Goal: Task Accomplishment & Management: Manage account settings

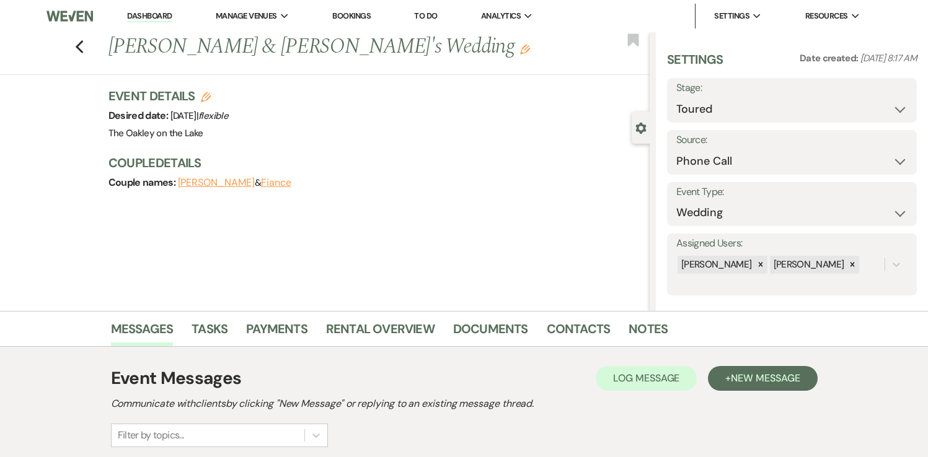
select select "5"
select select "22"
click at [220, 183] on button "[PERSON_NAME]" at bounding box center [216, 183] width 77 height 10
select select "phone"
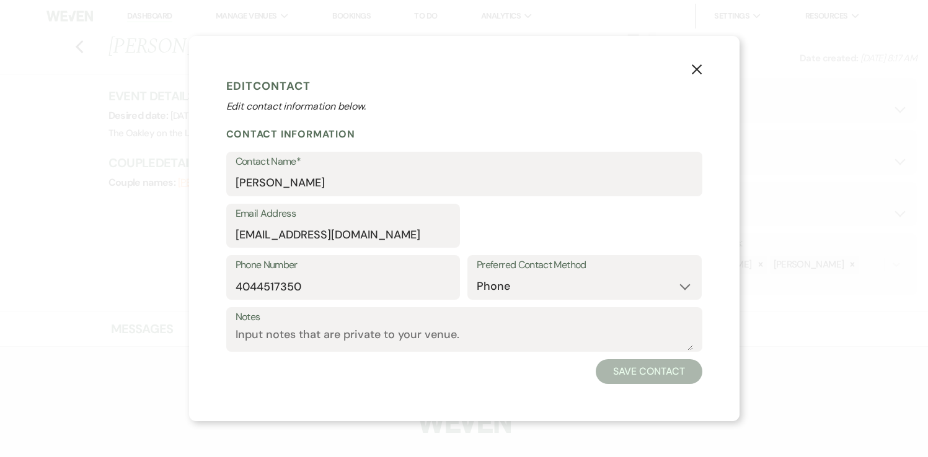
select select "1"
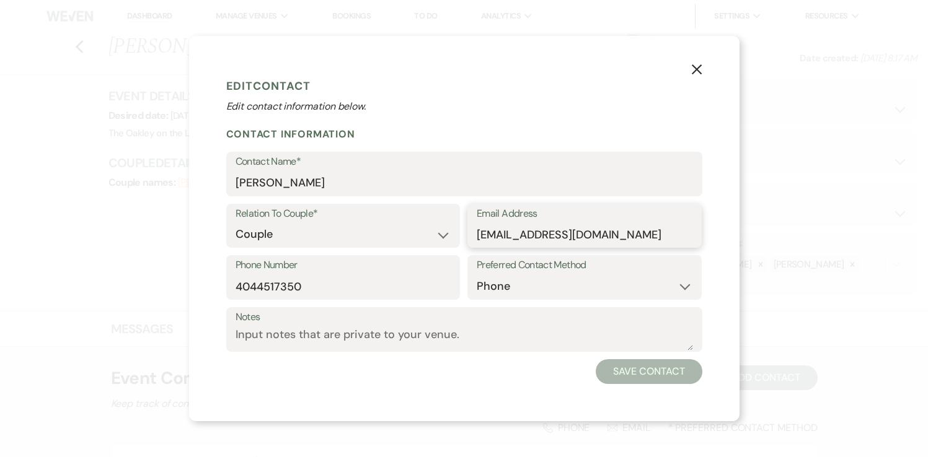
drag, startPoint x: 478, startPoint y: 235, endPoint x: 603, endPoint y: 234, distance: 125.8
click at [603, 234] on input "[EMAIL_ADDRESS][DOMAIN_NAME]" at bounding box center [584, 234] width 216 height 24
drag, startPoint x: 301, startPoint y: 287, endPoint x: 230, endPoint y: 288, distance: 71.3
click at [230, 288] on div "Phone Number [PHONE_NUMBER]" at bounding box center [343, 277] width 234 height 45
click at [697, 66] on icon "X" at bounding box center [696, 69] width 11 height 11
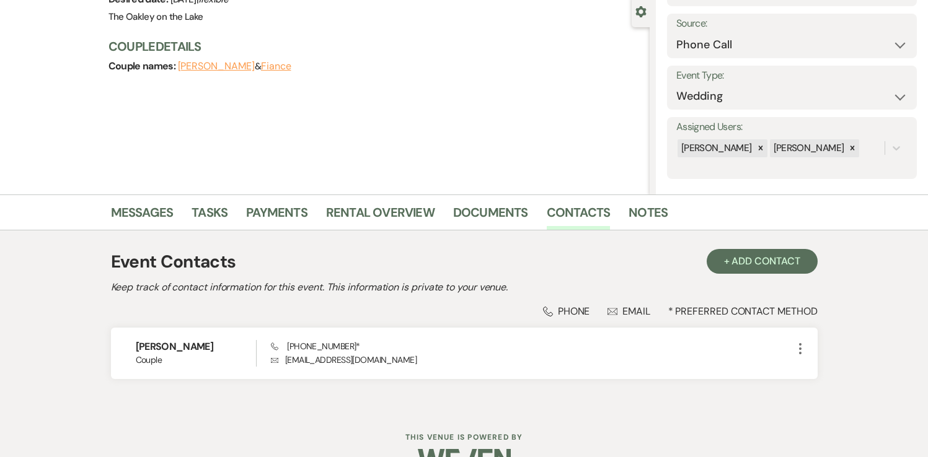
scroll to position [148, 0]
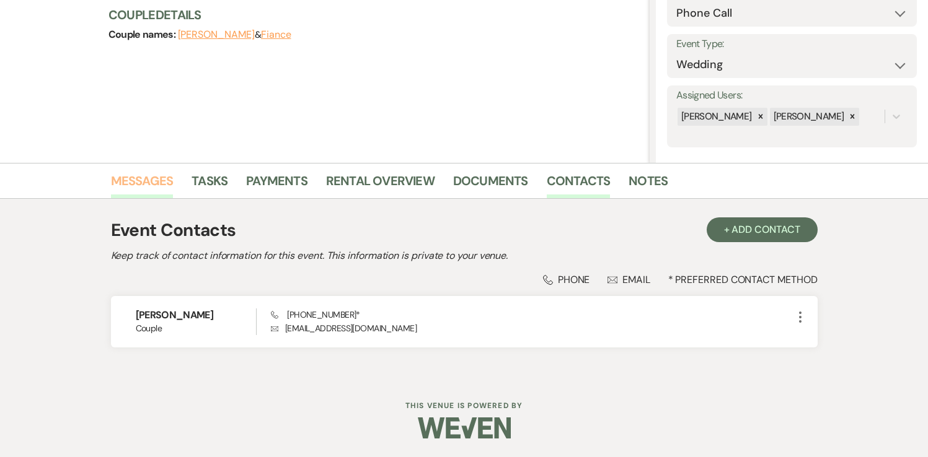
click at [151, 180] on link "Messages" at bounding box center [142, 184] width 63 height 27
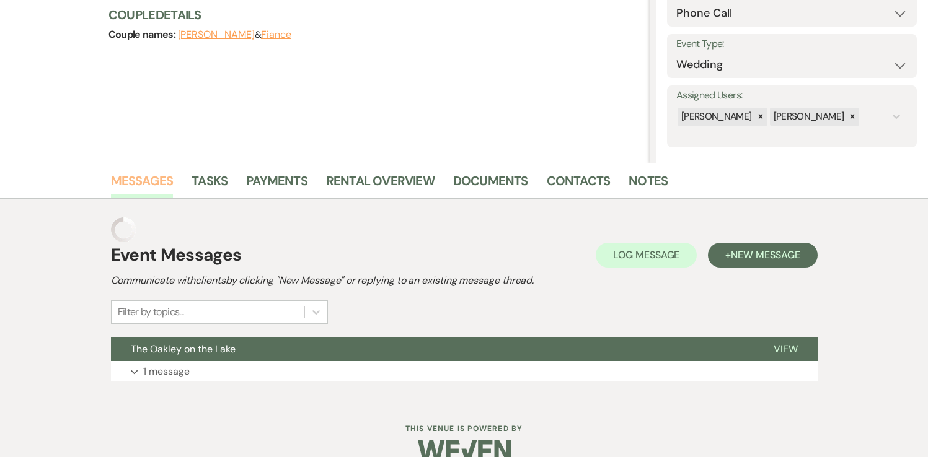
scroll to position [146, 0]
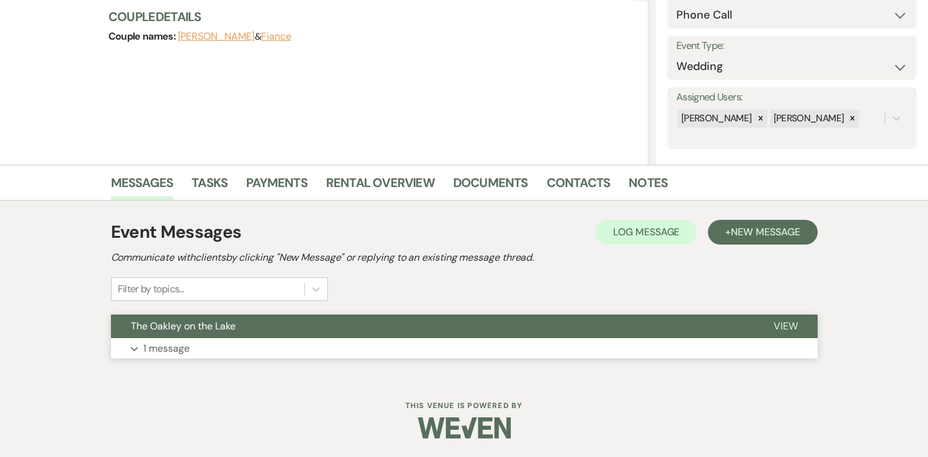
click at [787, 324] on span "View" at bounding box center [785, 326] width 24 height 13
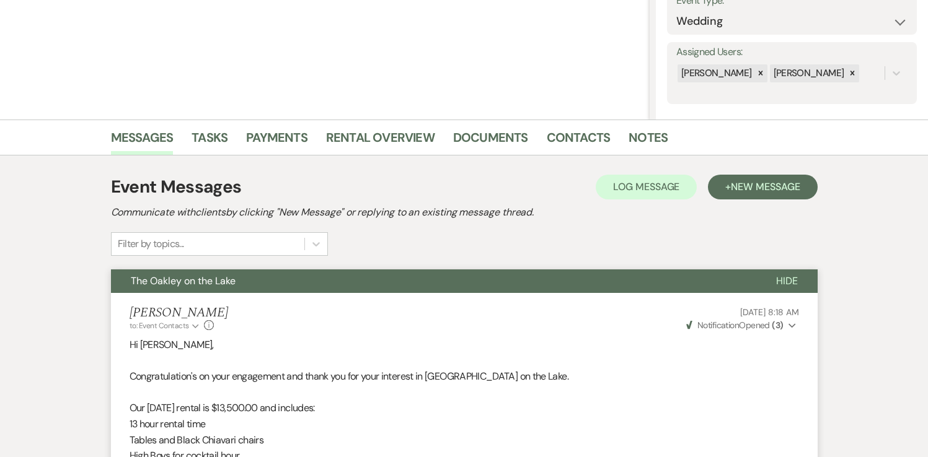
scroll to position [0, 0]
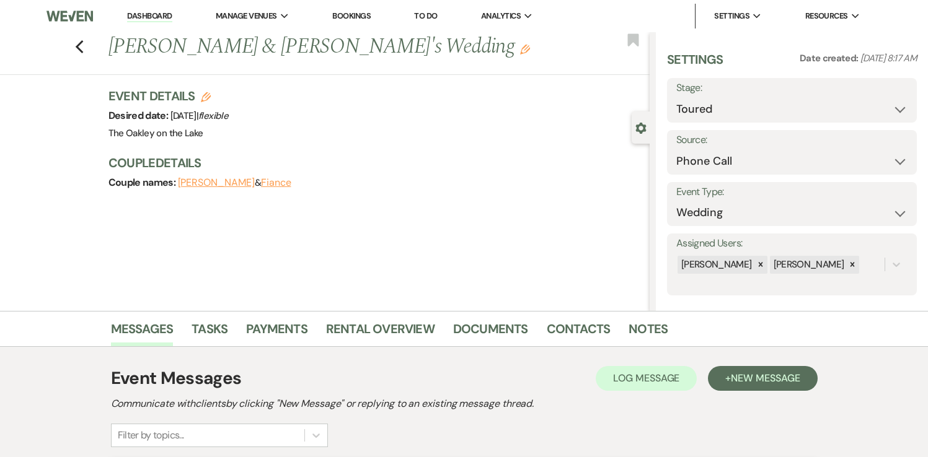
click at [349, 16] on link "Bookings" at bounding box center [351, 16] width 38 height 11
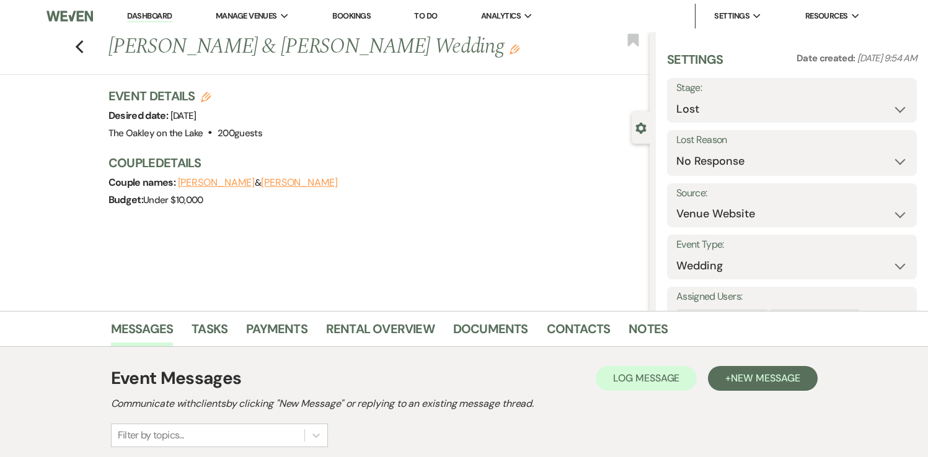
select select "8"
select select "5"
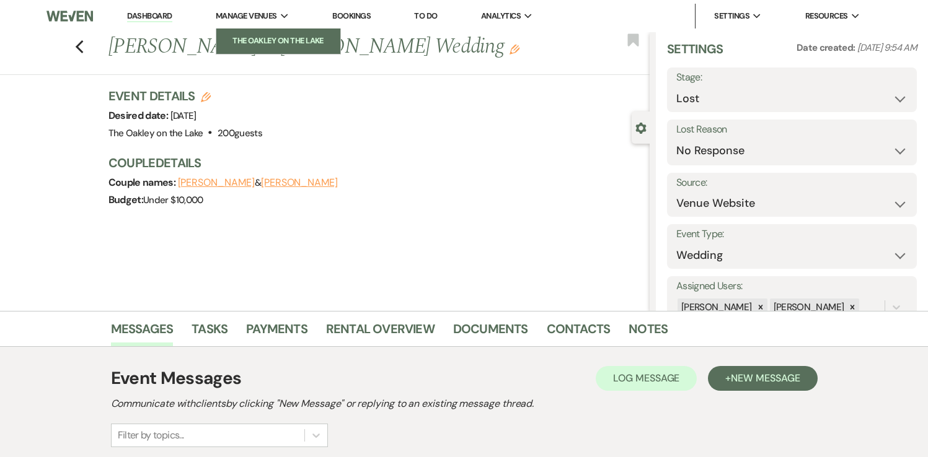
click at [270, 40] on li "The Oakley on the Lake" at bounding box center [278, 41] width 112 height 12
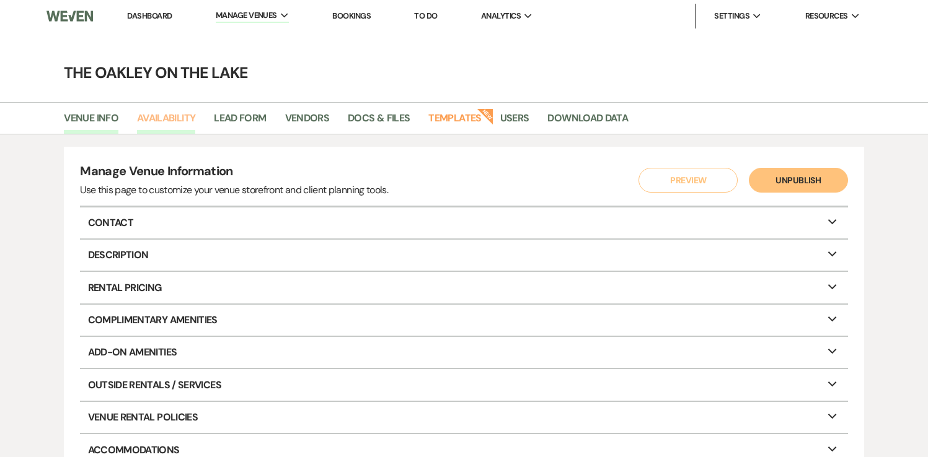
click at [175, 119] on link "Availability" at bounding box center [166, 122] width 58 height 24
select select "2"
select select "2026"
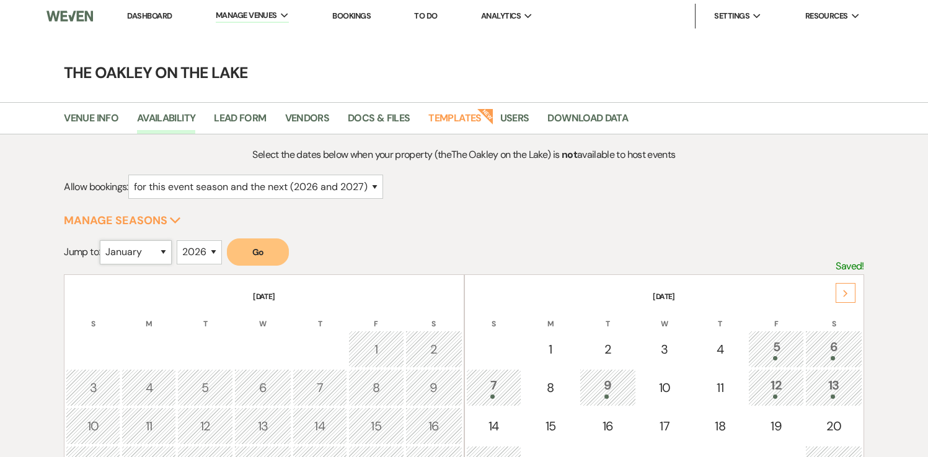
click at [163, 250] on select "January February March April May June July August September October November De…" at bounding box center [136, 252] width 72 height 24
select select "9"
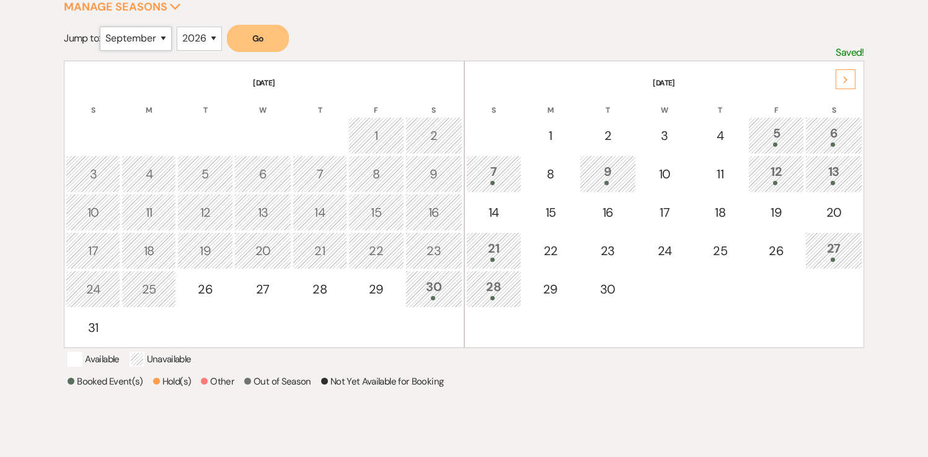
scroll to position [220, 0]
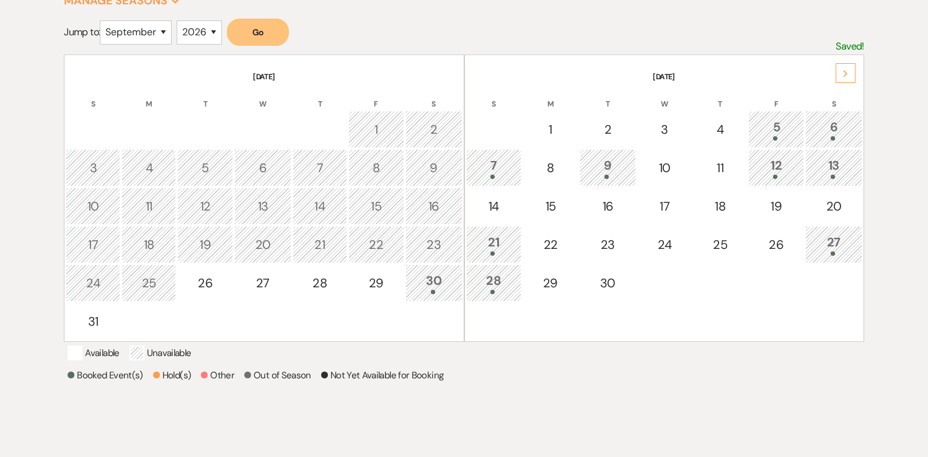
click at [503, 244] on div "21" at bounding box center [494, 244] width 42 height 23
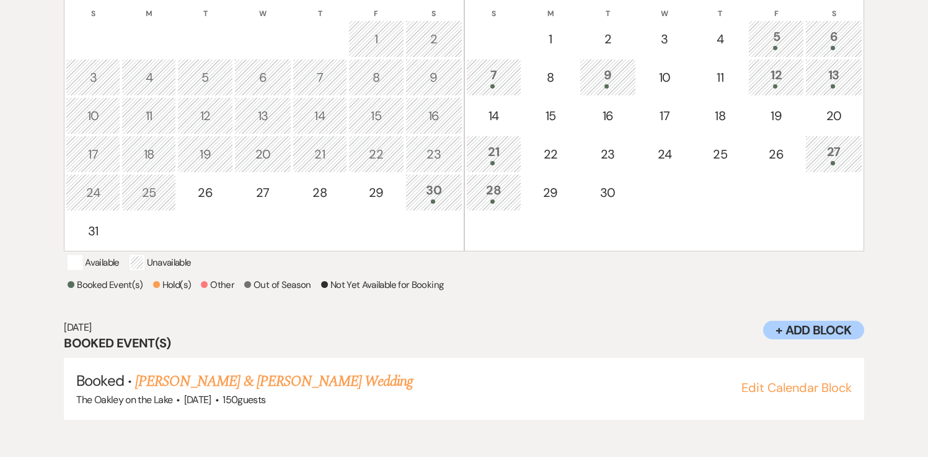
scroll to position [313, 0]
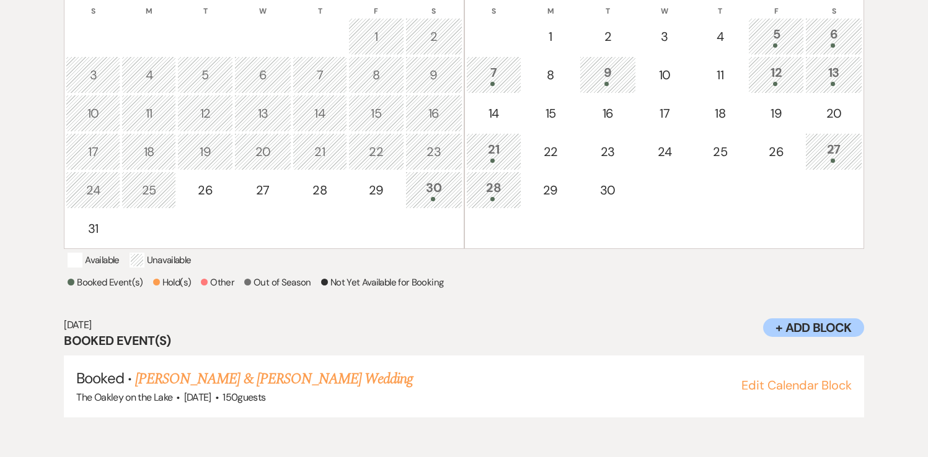
click at [503, 165] on td "21" at bounding box center [494, 151] width 56 height 37
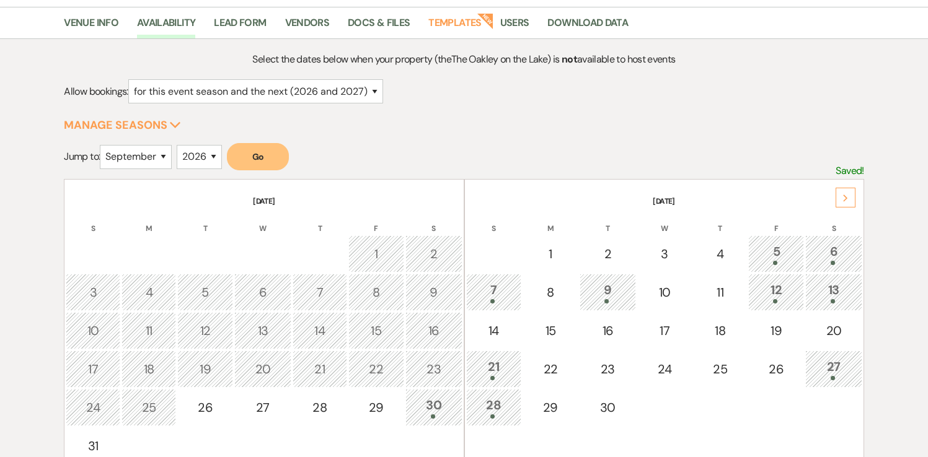
scroll to position [89, 0]
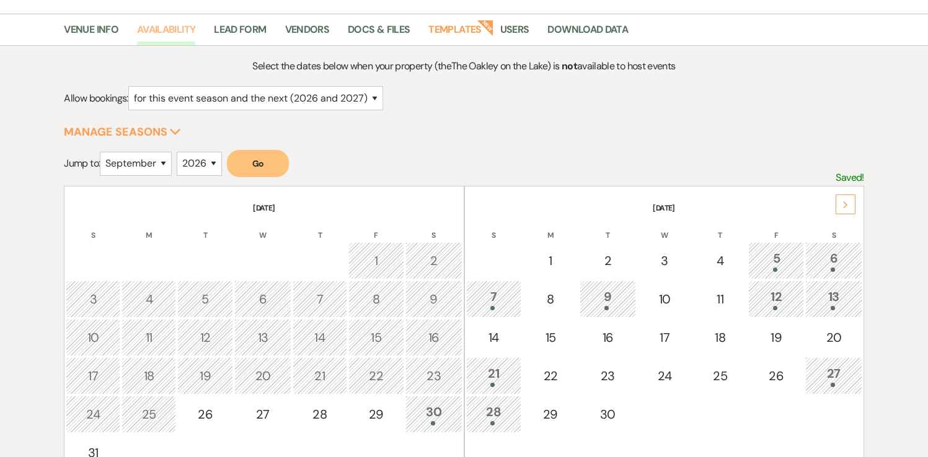
click at [183, 32] on link "Availability" at bounding box center [166, 34] width 58 height 24
click at [296, 126] on div "Select the dates below when your property (the The Oakley on the Lake ) is not …" at bounding box center [463, 362] width 799 height 608
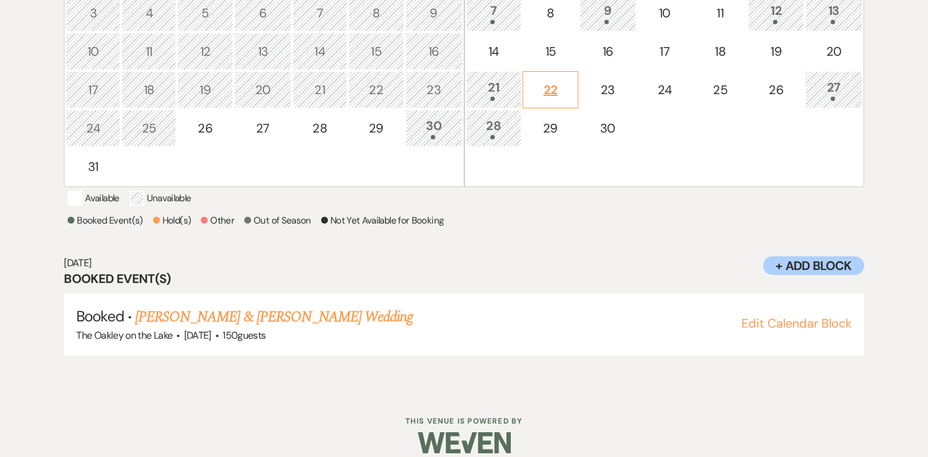
scroll to position [377, 0]
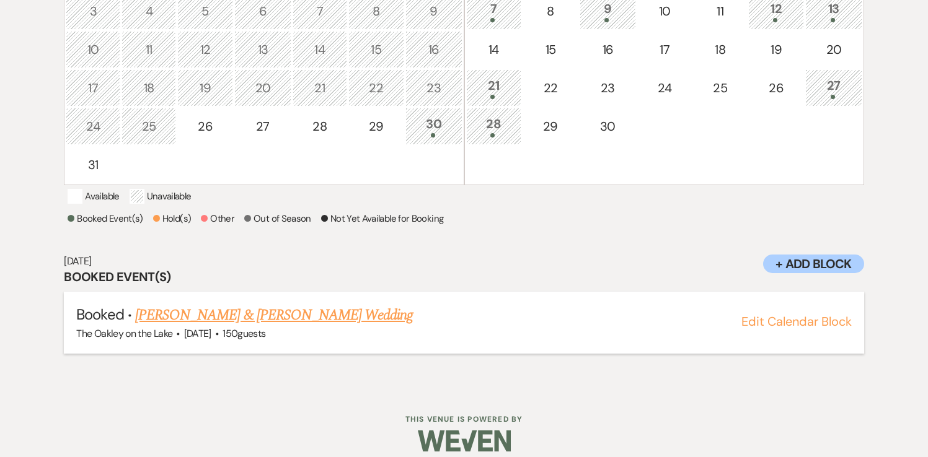
click at [278, 327] on link "[PERSON_NAME] & [PERSON_NAME] Wedding" at bounding box center [274, 315] width 278 height 22
